Goal: Task Accomplishment & Management: Manage account settings

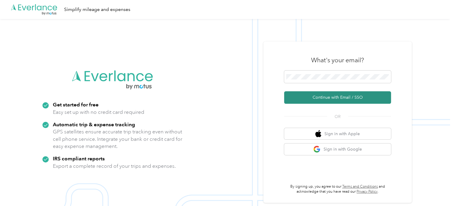
click at [334, 96] on button "Continue with Email / SSO" at bounding box center [337, 97] width 107 height 12
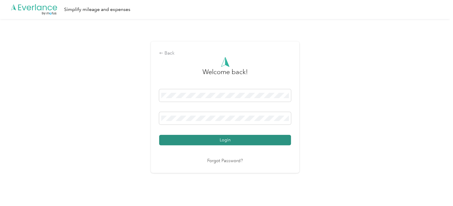
click at [231, 140] on button "Login" at bounding box center [225, 140] width 132 height 10
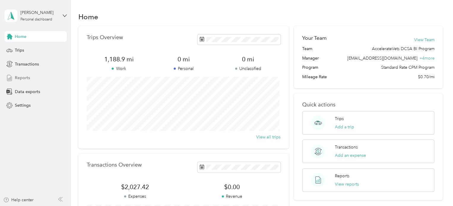
click at [36, 77] on div "Reports" at bounding box center [35, 78] width 62 height 11
